Goal: Information Seeking & Learning: Check status

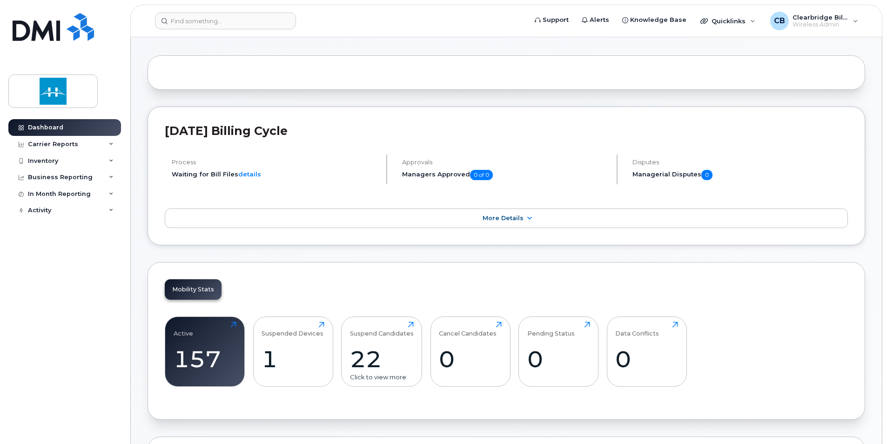
scroll to position [186, 0]
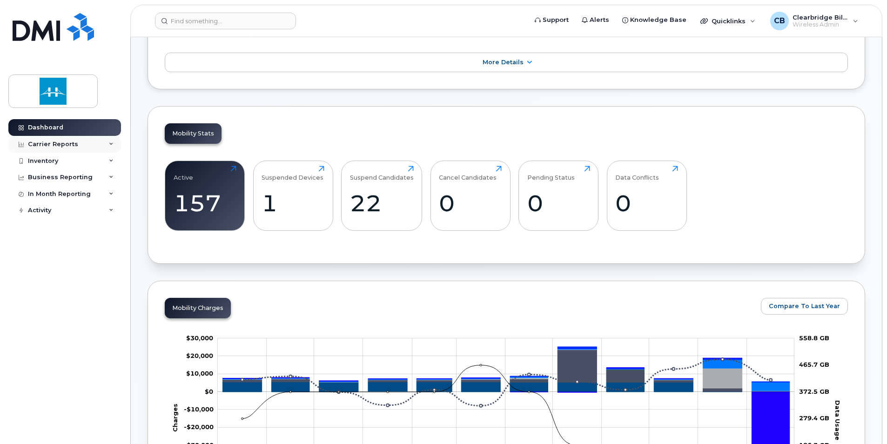
click at [66, 146] on div "Carrier Reports" at bounding box center [53, 144] width 50 height 7
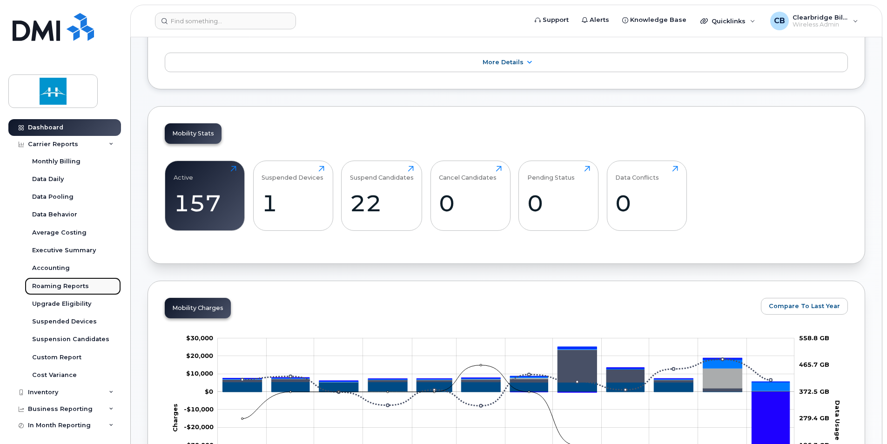
click at [64, 287] on div "Roaming Reports" at bounding box center [60, 286] width 57 height 8
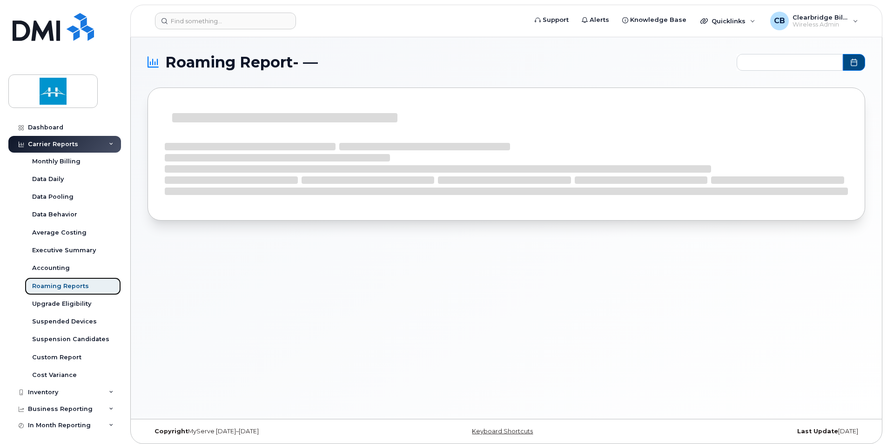
type input "2024-10 - 2025-09"
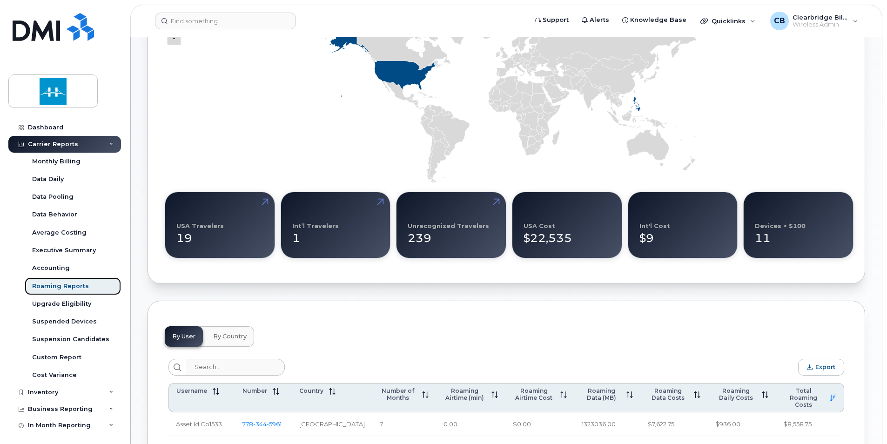
scroll to position [233, 0]
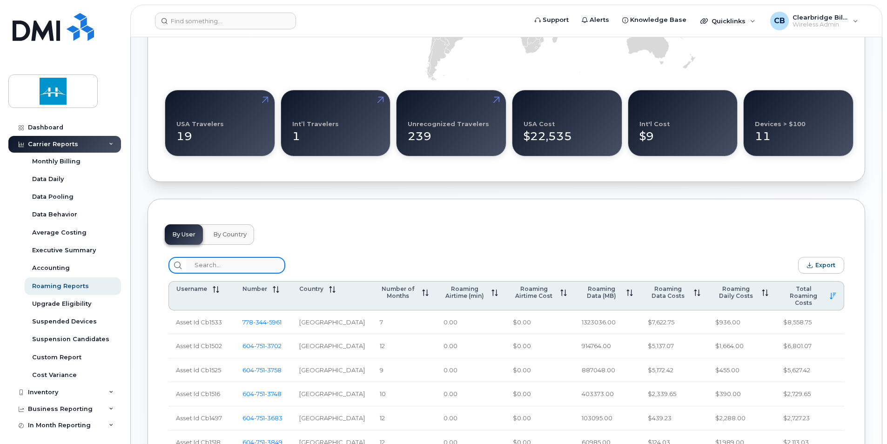
click at [212, 262] on input "search" at bounding box center [235, 265] width 99 height 17
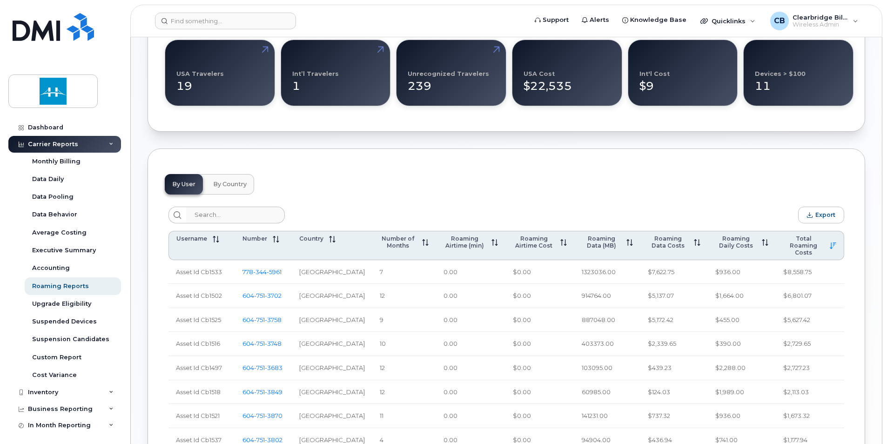
scroll to position [186, 0]
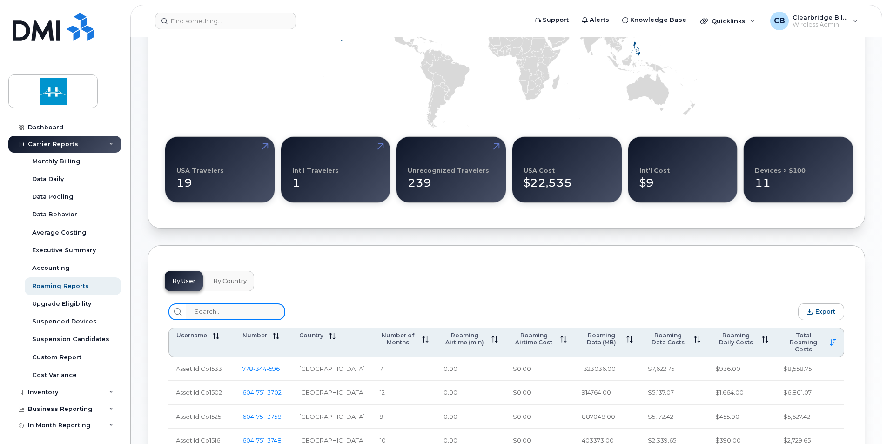
click at [196, 310] on input "search" at bounding box center [235, 312] width 99 height 17
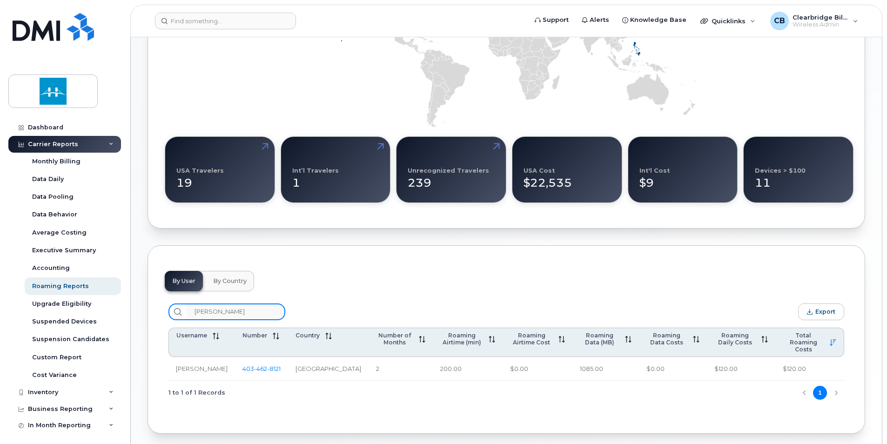
type input "hector"
click at [380, 358] on td "2" at bounding box center [401, 369] width 64 height 24
click at [721, 362] on td "$120.00" at bounding box center [741, 369] width 68 height 24
click at [250, 365] on span "403 462 8121" at bounding box center [262, 368] width 38 height 7
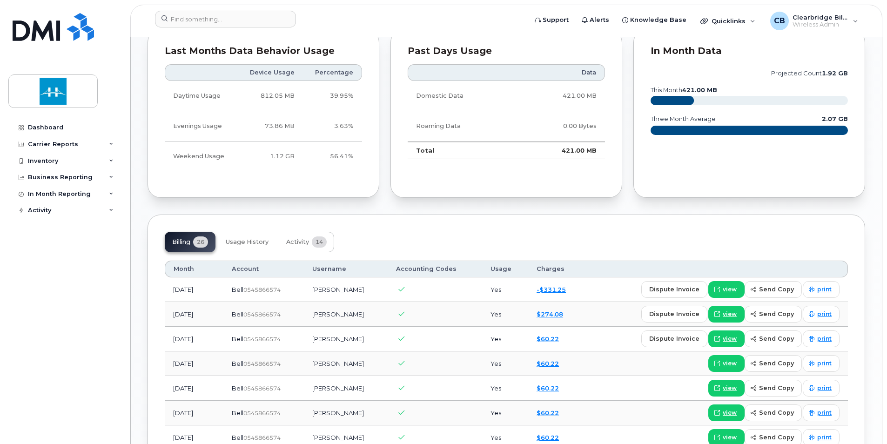
scroll to position [512, 0]
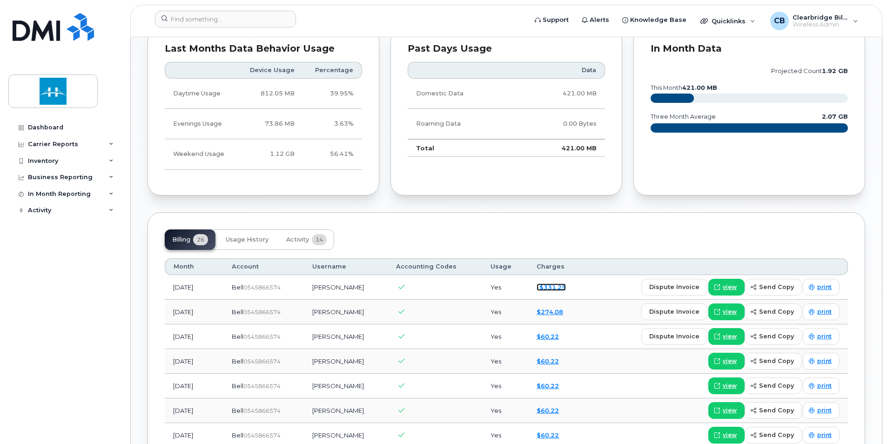
click at [552, 288] on link "-$331.25" at bounding box center [551, 287] width 29 height 7
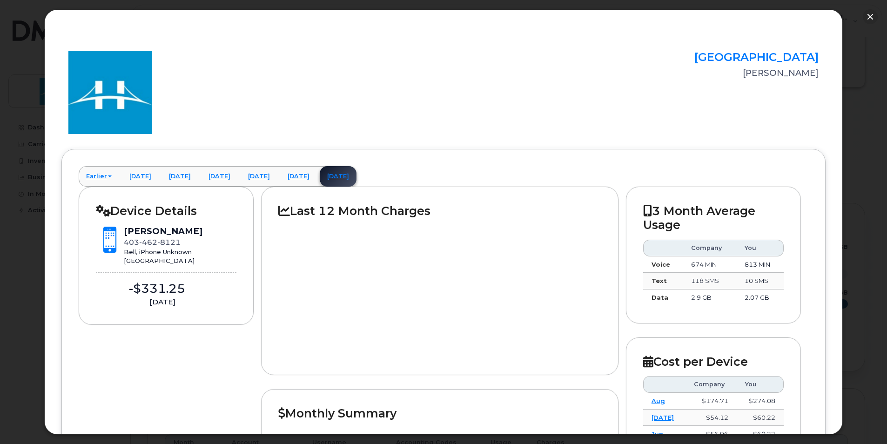
scroll to position [326, 0]
click at [874, 12] on button "button" at bounding box center [870, 16] width 15 height 15
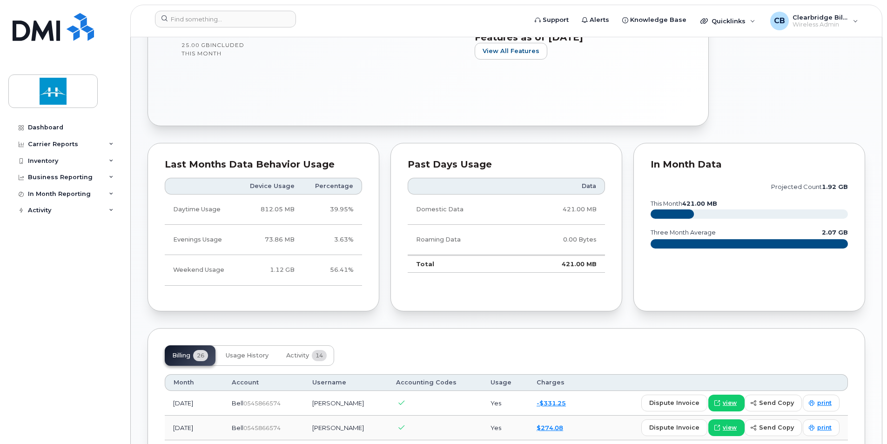
scroll to position [512, 0]
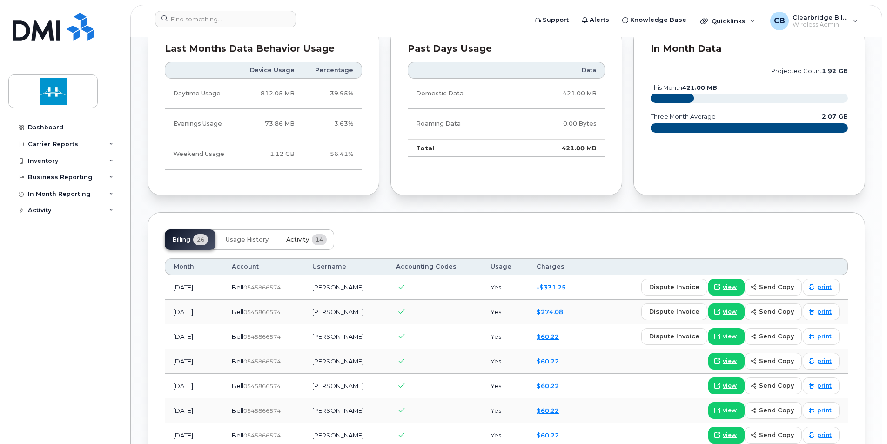
click at [329, 247] on button "Activity 14" at bounding box center [306, 240] width 55 height 20
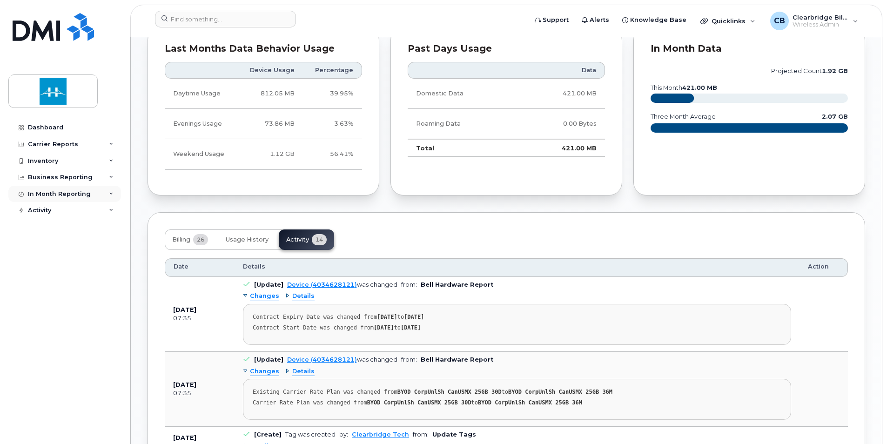
click at [57, 195] on div "In Month Reporting" at bounding box center [59, 193] width 63 height 7
click at [48, 178] on div "Business Reporting" at bounding box center [60, 177] width 65 height 7
click at [48, 160] on div "Inventory" at bounding box center [43, 160] width 30 height 7
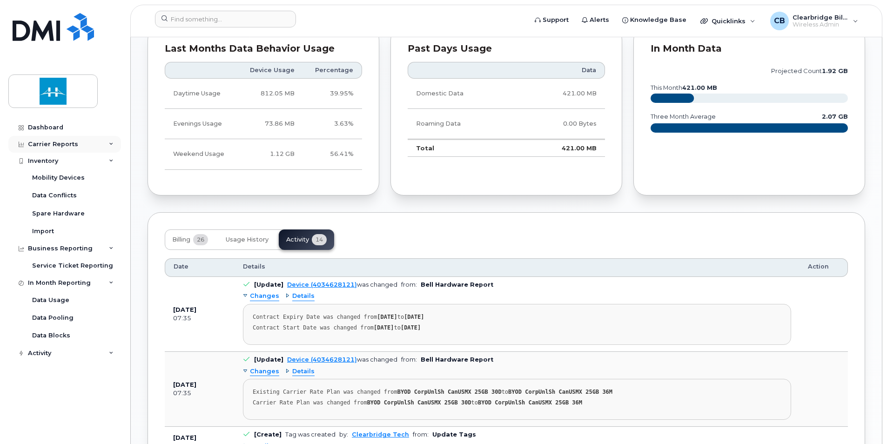
click at [50, 146] on div "Carrier Reports" at bounding box center [53, 144] width 50 height 7
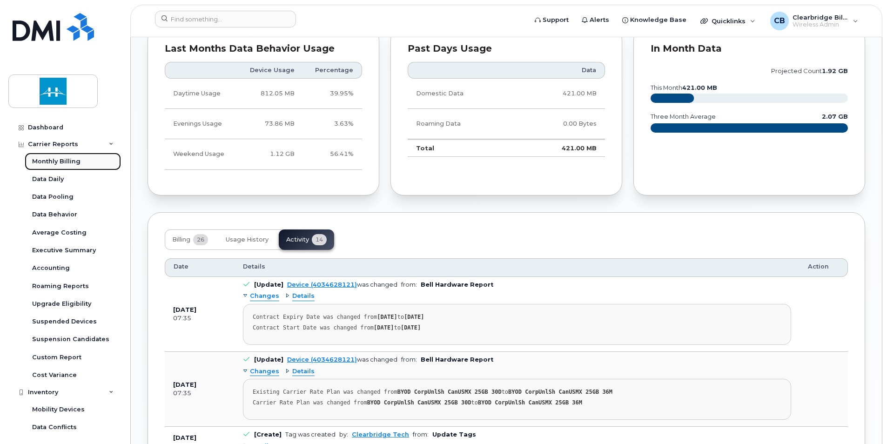
click at [54, 165] on div "Monthly Billing" at bounding box center [56, 161] width 48 height 8
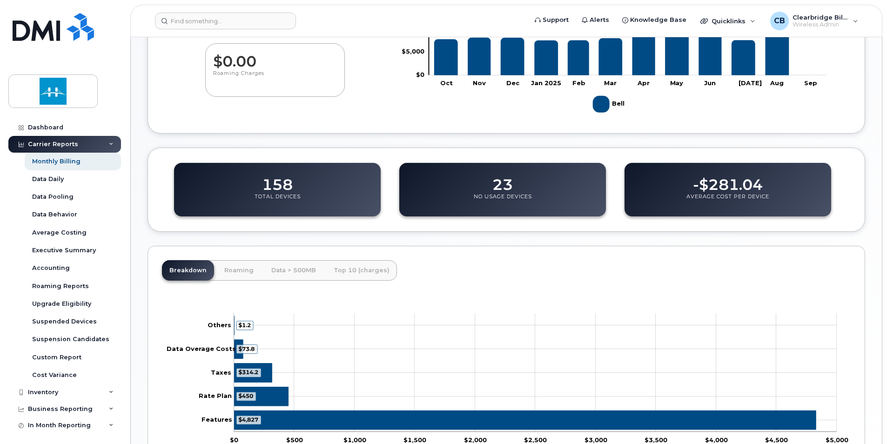
scroll to position [284, 0]
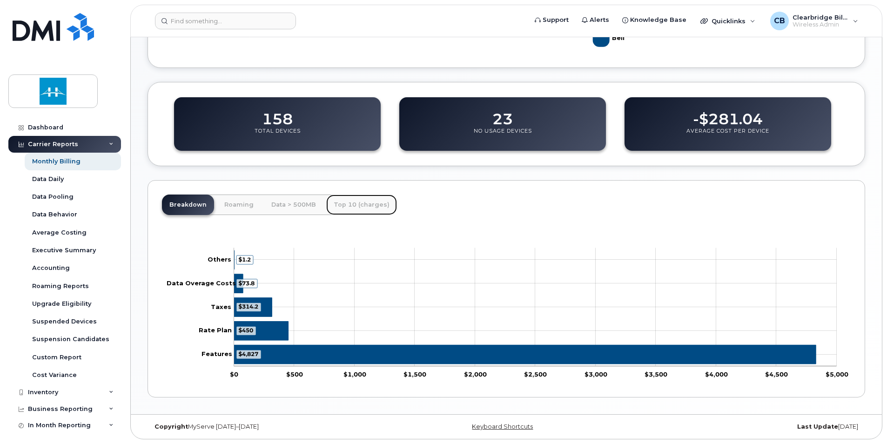
click at [361, 205] on link "Top 10 (charges)" at bounding box center [361, 205] width 71 height 20
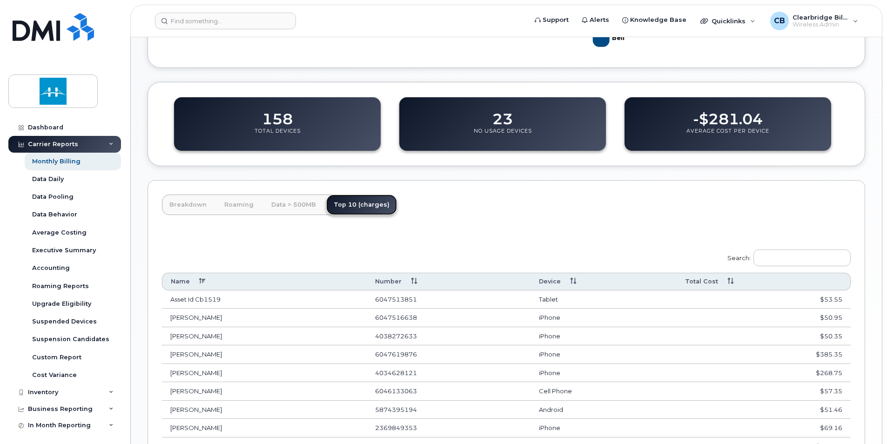
scroll to position [377, 0]
